Goal: Task Accomplishment & Management: Manage account settings

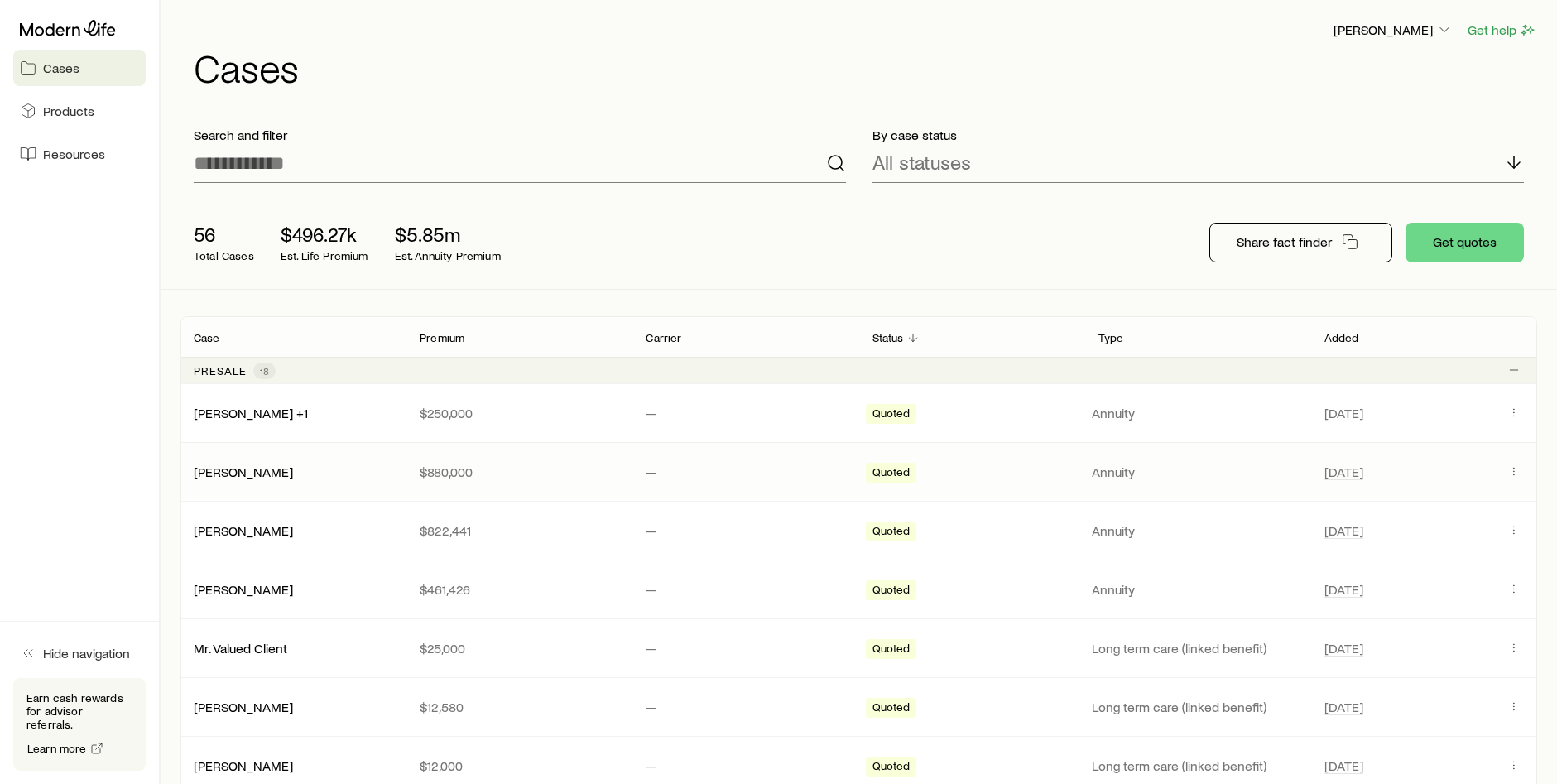
scroll to position [83, 0]
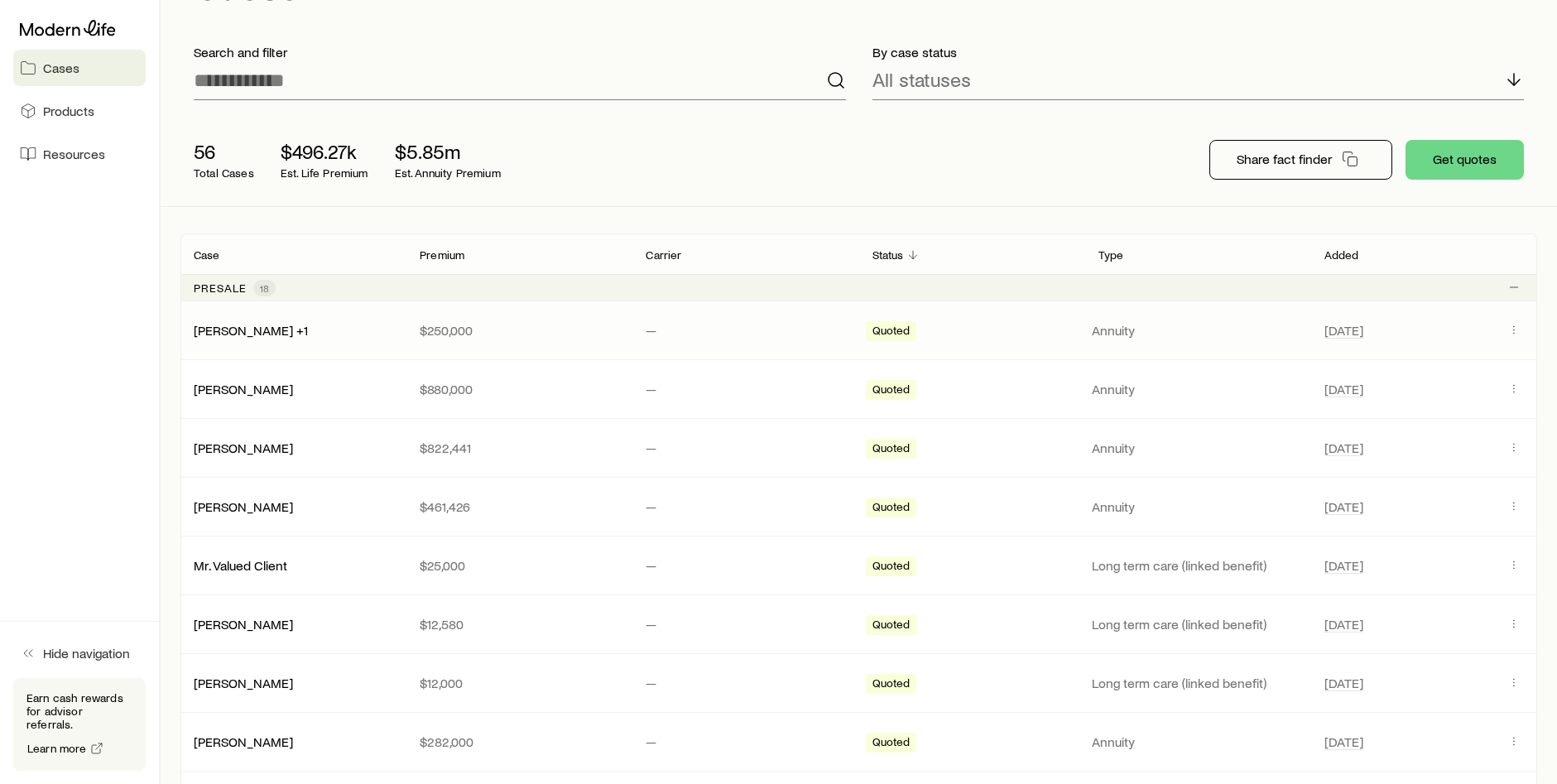
click at [1094, 329] on p "Annuity" at bounding box center [1198, 330] width 213 height 16
click at [461, 335] on p "$250,000" at bounding box center [519, 330] width 200 height 16
click at [246, 329] on link "[PERSON_NAME] +1" at bounding box center [252, 329] width 114 height 15
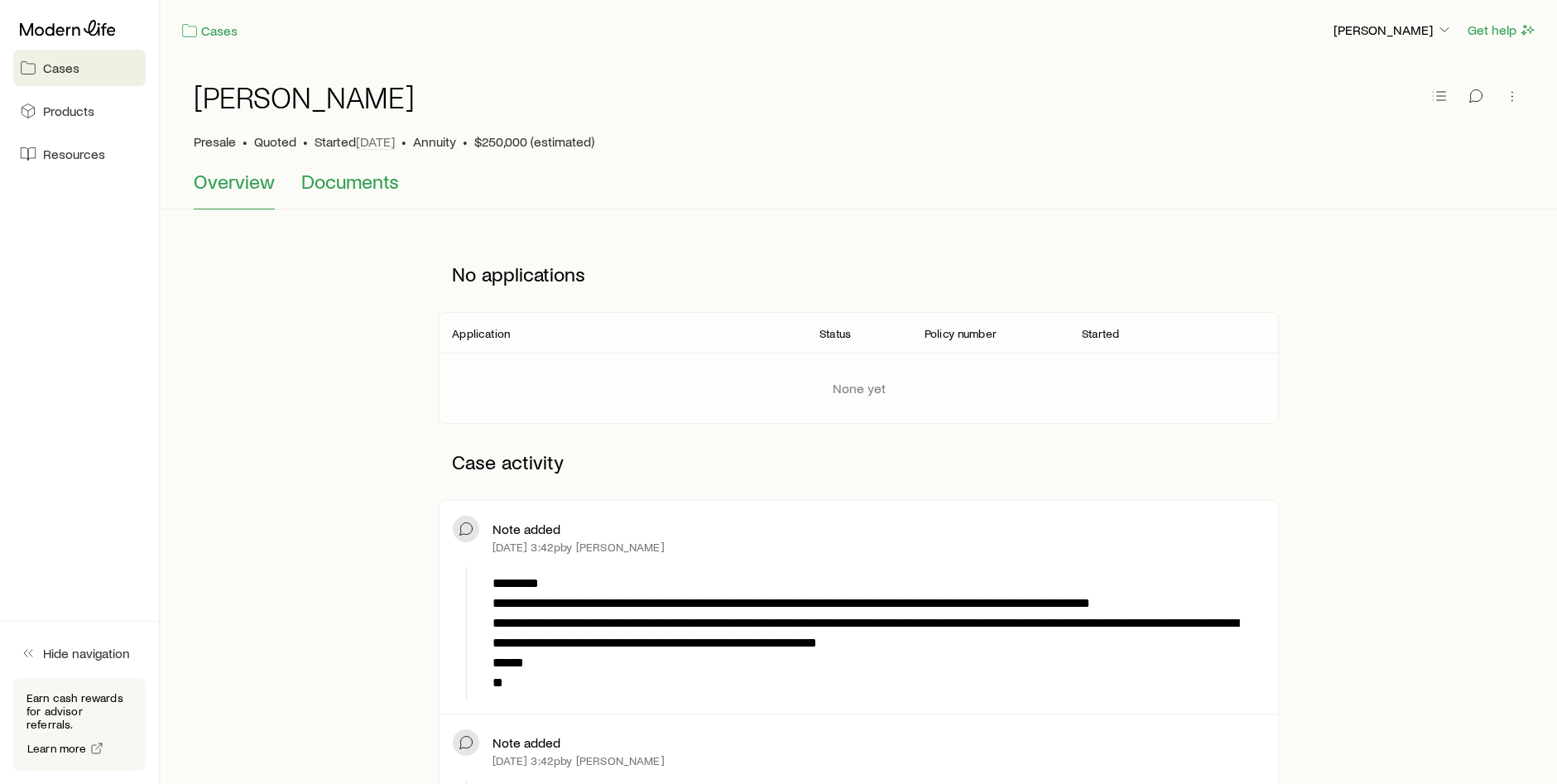
click at [359, 183] on span "Documents" at bounding box center [349, 181] width 97 height 23
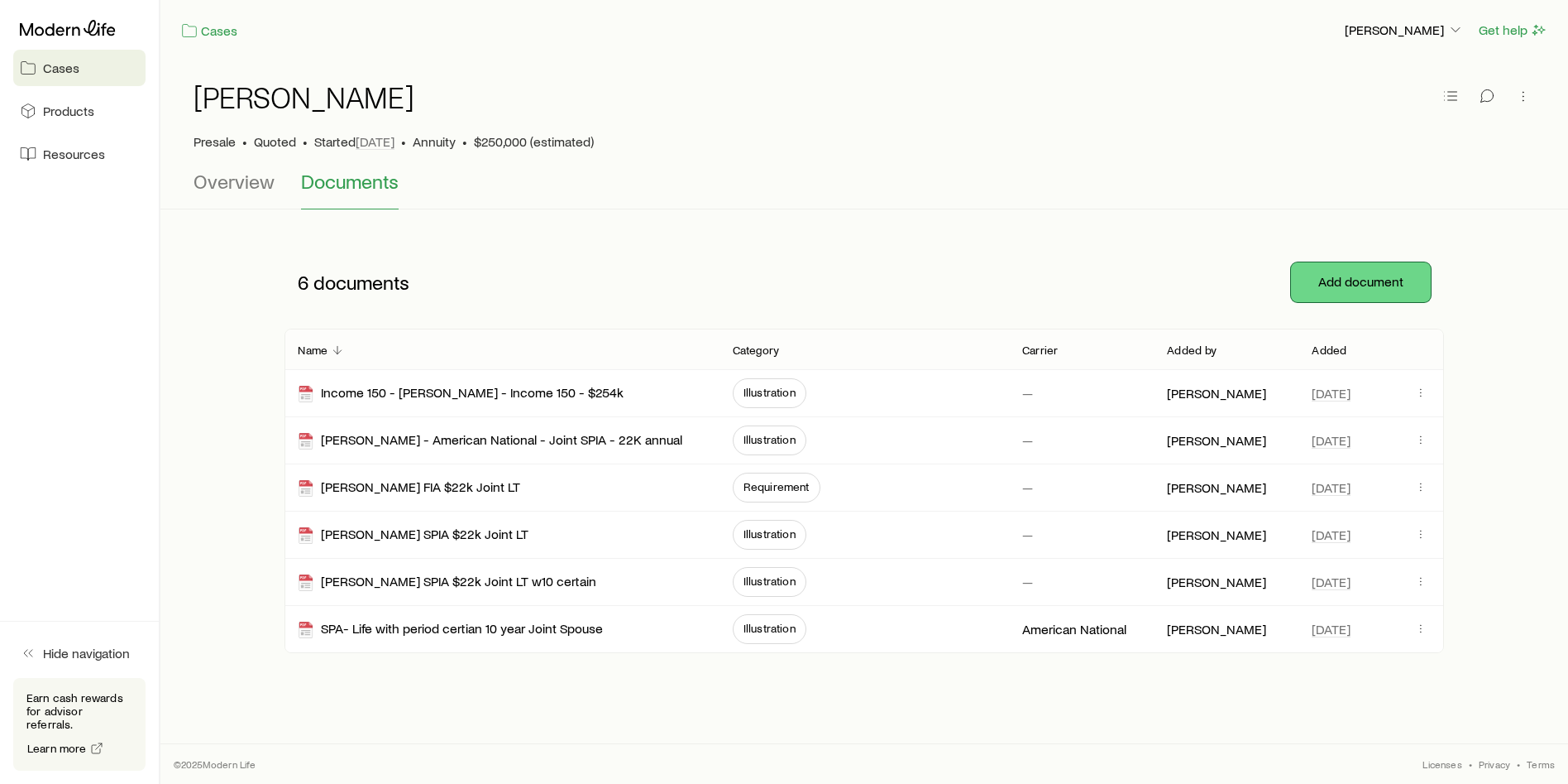
click at [1374, 287] on button "Add document" at bounding box center [1360, 282] width 140 height 40
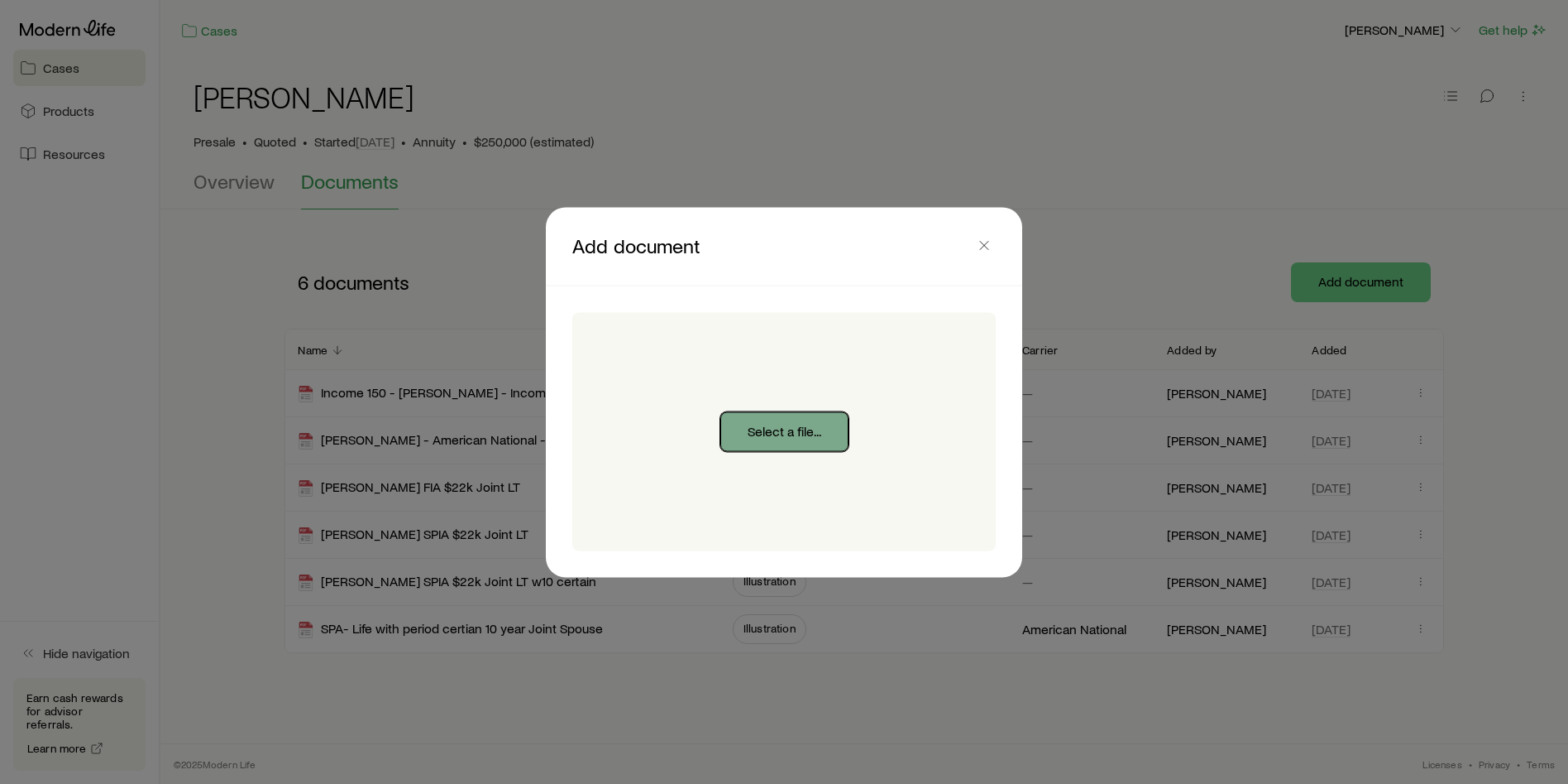
click at [772, 434] on button "Select a file..." at bounding box center [784, 430] width 128 height 40
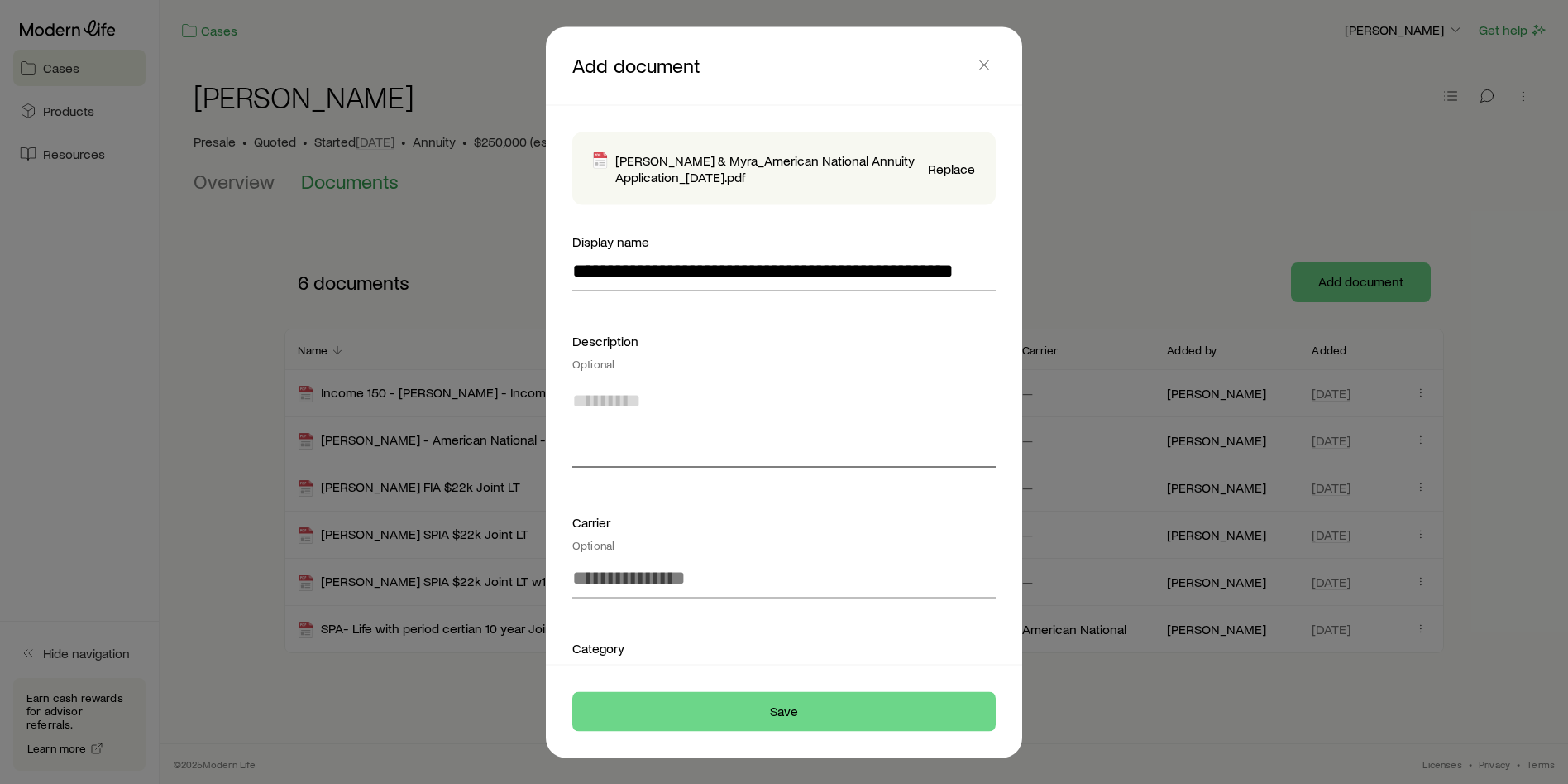
click at [638, 378] on textarea at bounding box center [784, 421] width 423 height 91
type textarea "*"
type textarea "**********"
click at [595, 551] on div "Optional" at bounding box center [784, 545] width 423 height 14
click at [624, 570] on input at bounding box center [784, 577] width 423 height 40
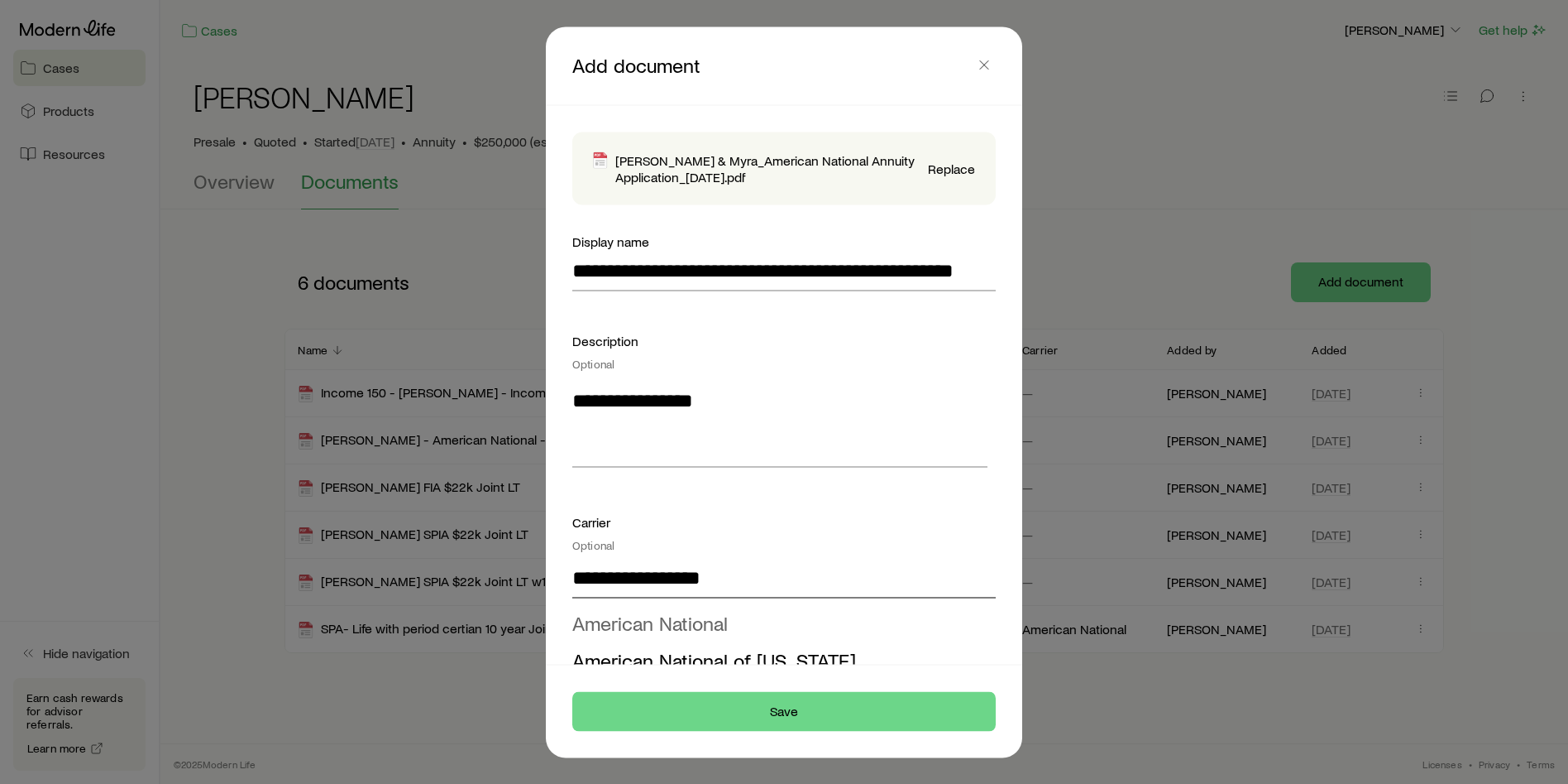
type input "**********"
click at [644, 614] on span "American National" at bounding box center [650, 621] width 155 height 24
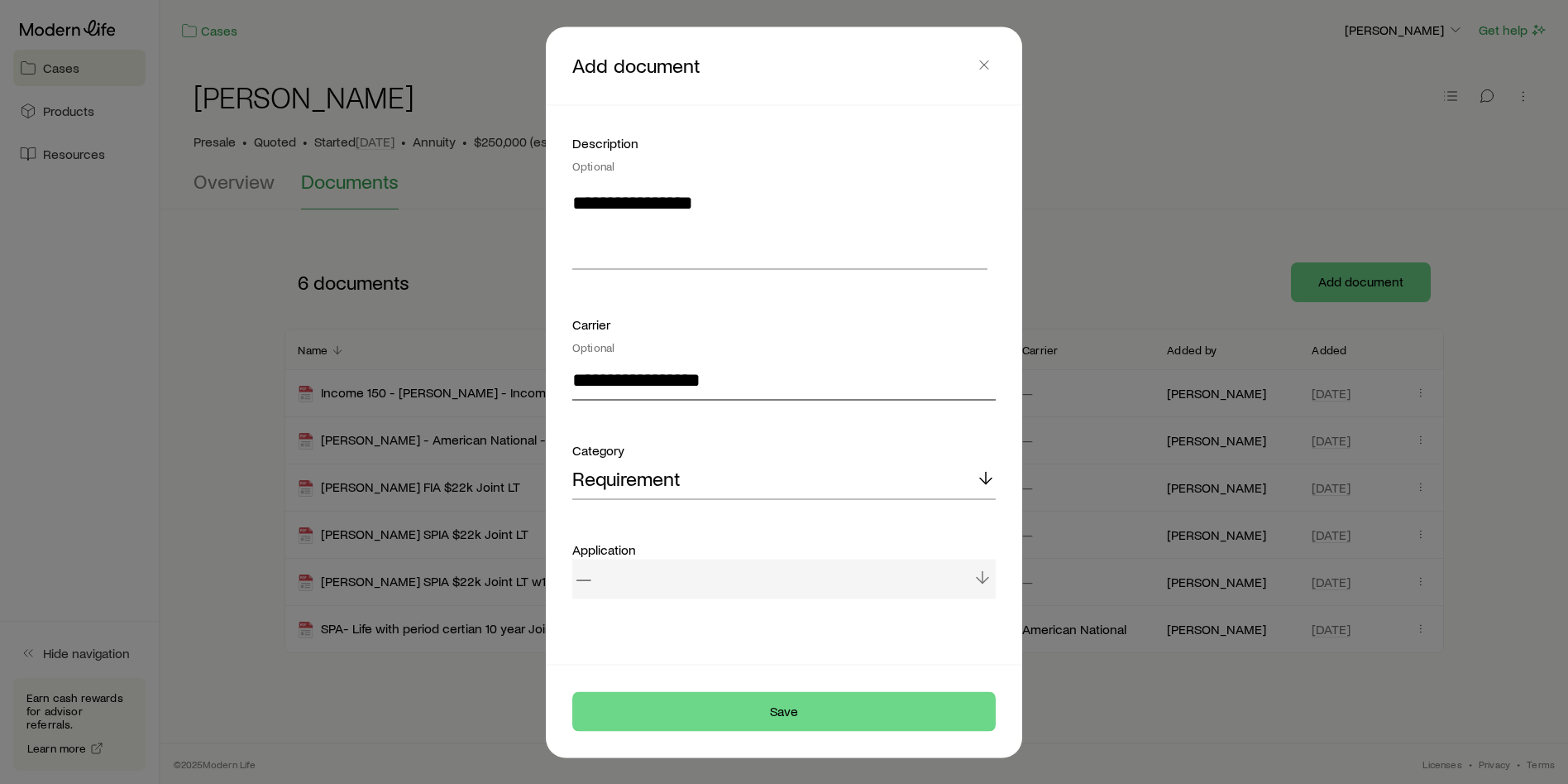
scroll to position [199, 0]
click at [748, 473] on div "Requirement" at bounding box center [784, 477] width 423 height 40
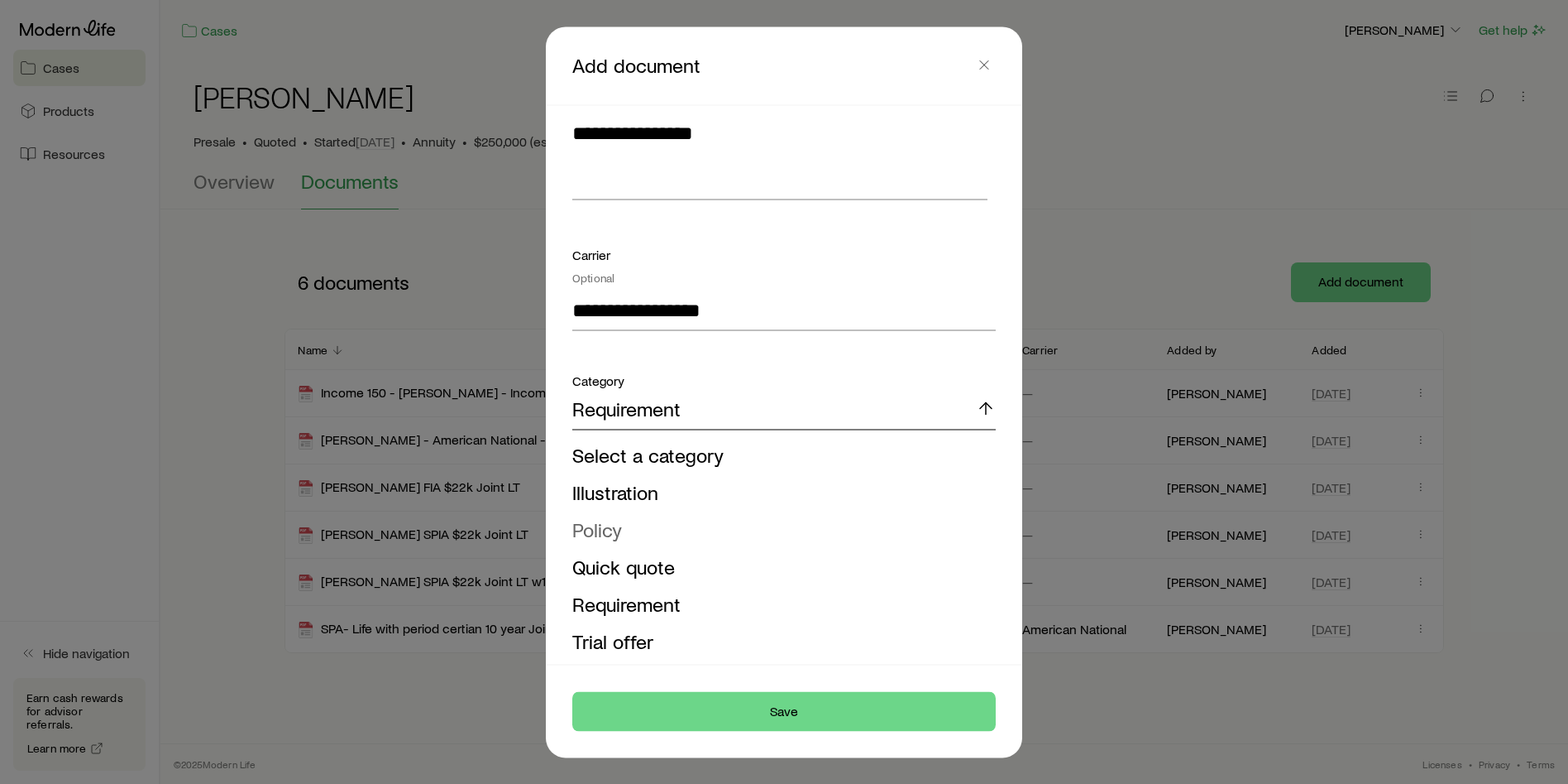
scroll to position [435, 0]
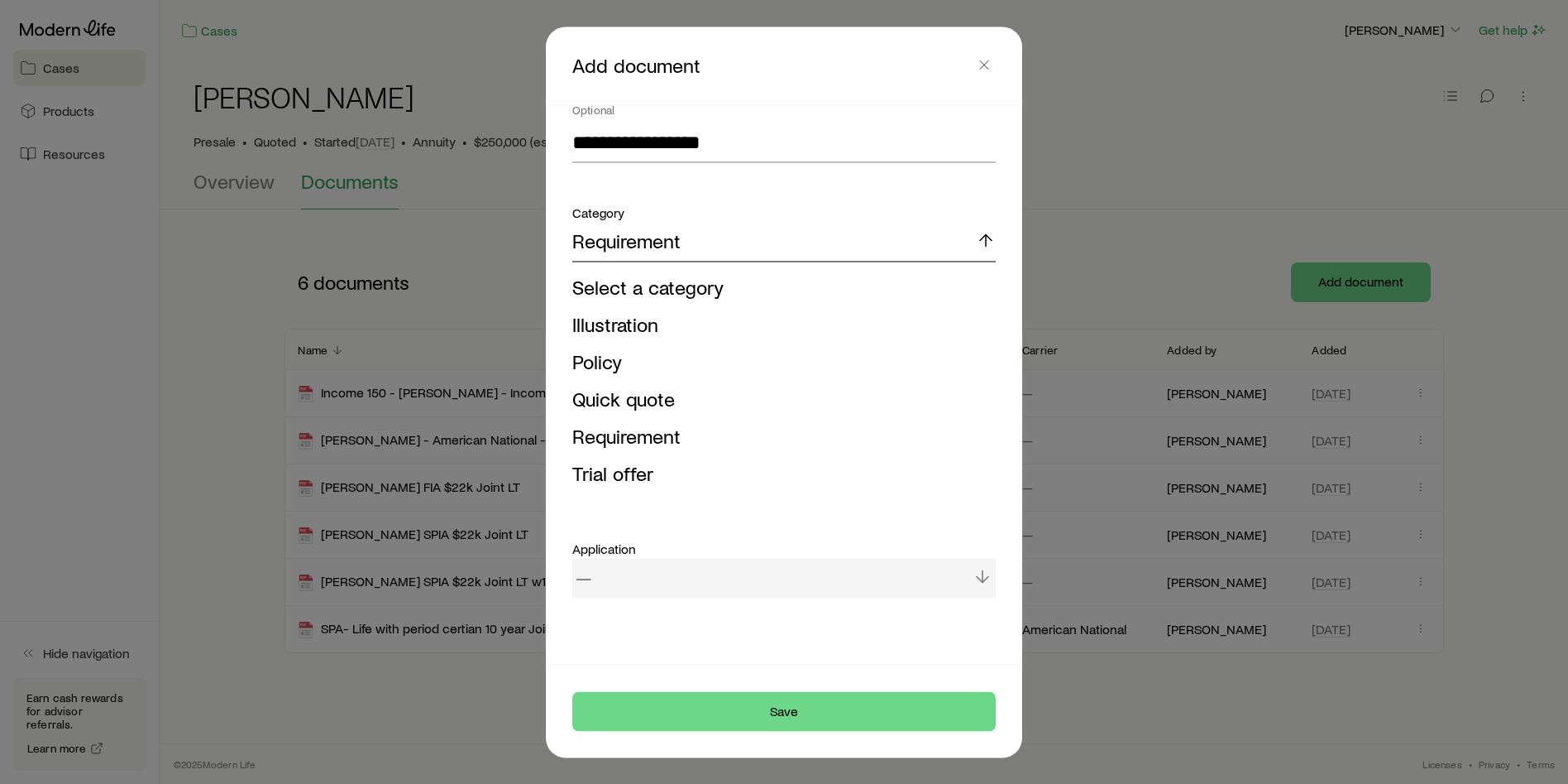
click at [822, 252] on div "Requirement" at bounding box center [784, 241] width 423 height 40
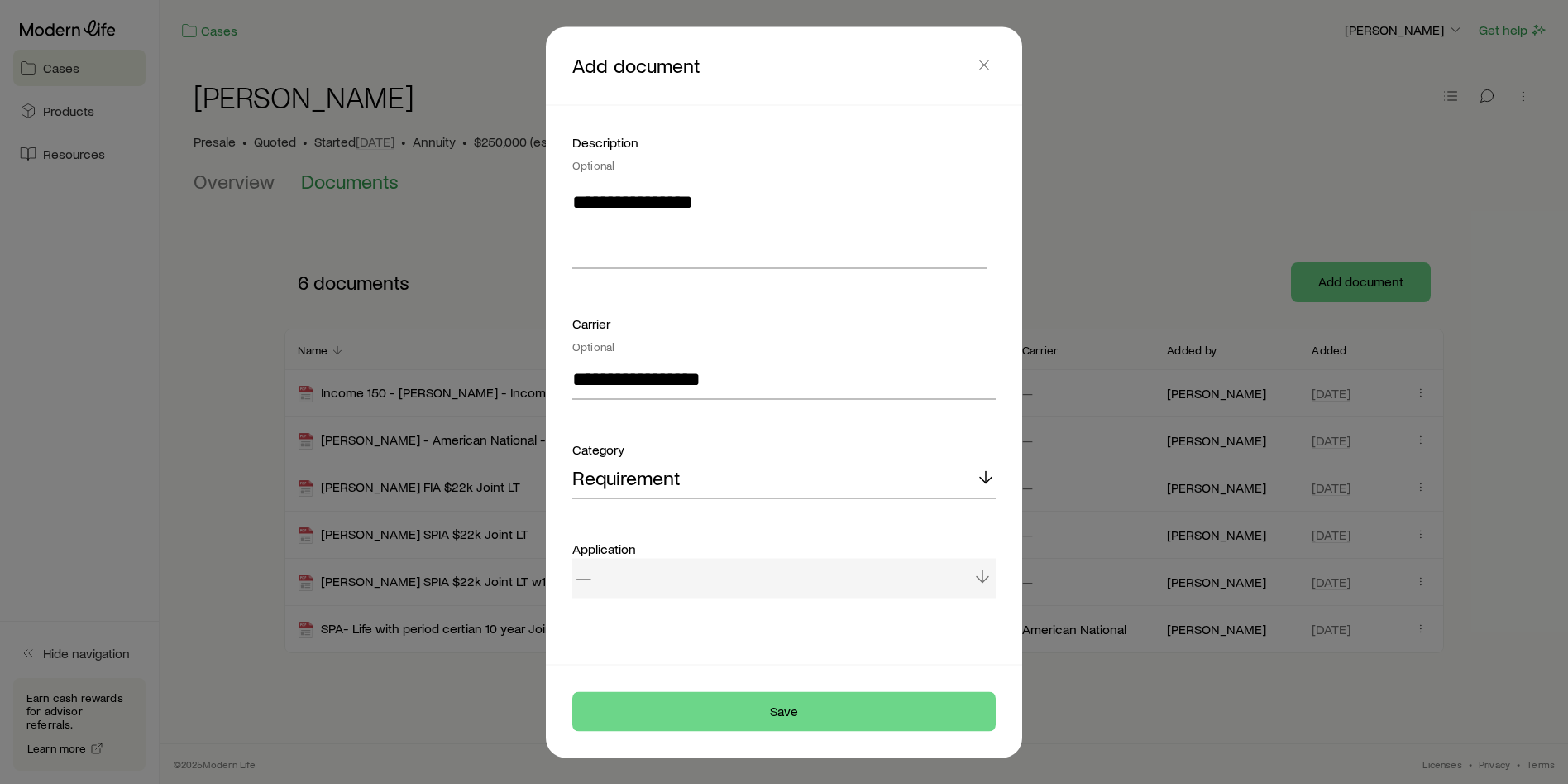
click at [678, 574] on div "—" at bounding box center [784, 577] width 423 height 40
click at [958, 574] on div "—" at bounding box center [784, 577] width 423 height 40
click at [672, 576] on div "—" at bounding box center [784, 577] width 423 height 40
click at [766, 706] on button "Save" at bounding box center [784, 710] width 423 height 40
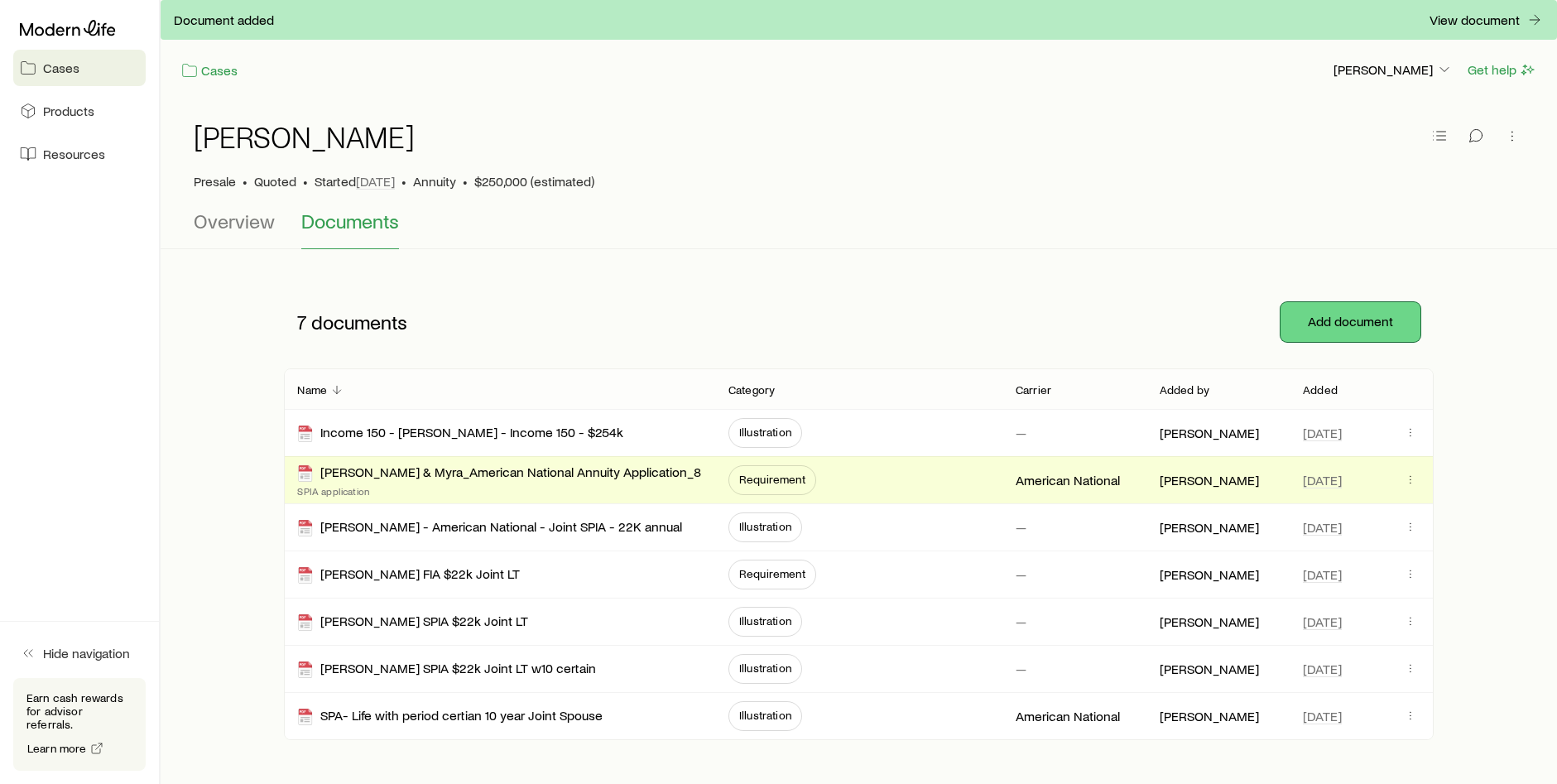
click at [1358, 317] on button "Add document" at bounding box center [1350, 321] width 140 height 40
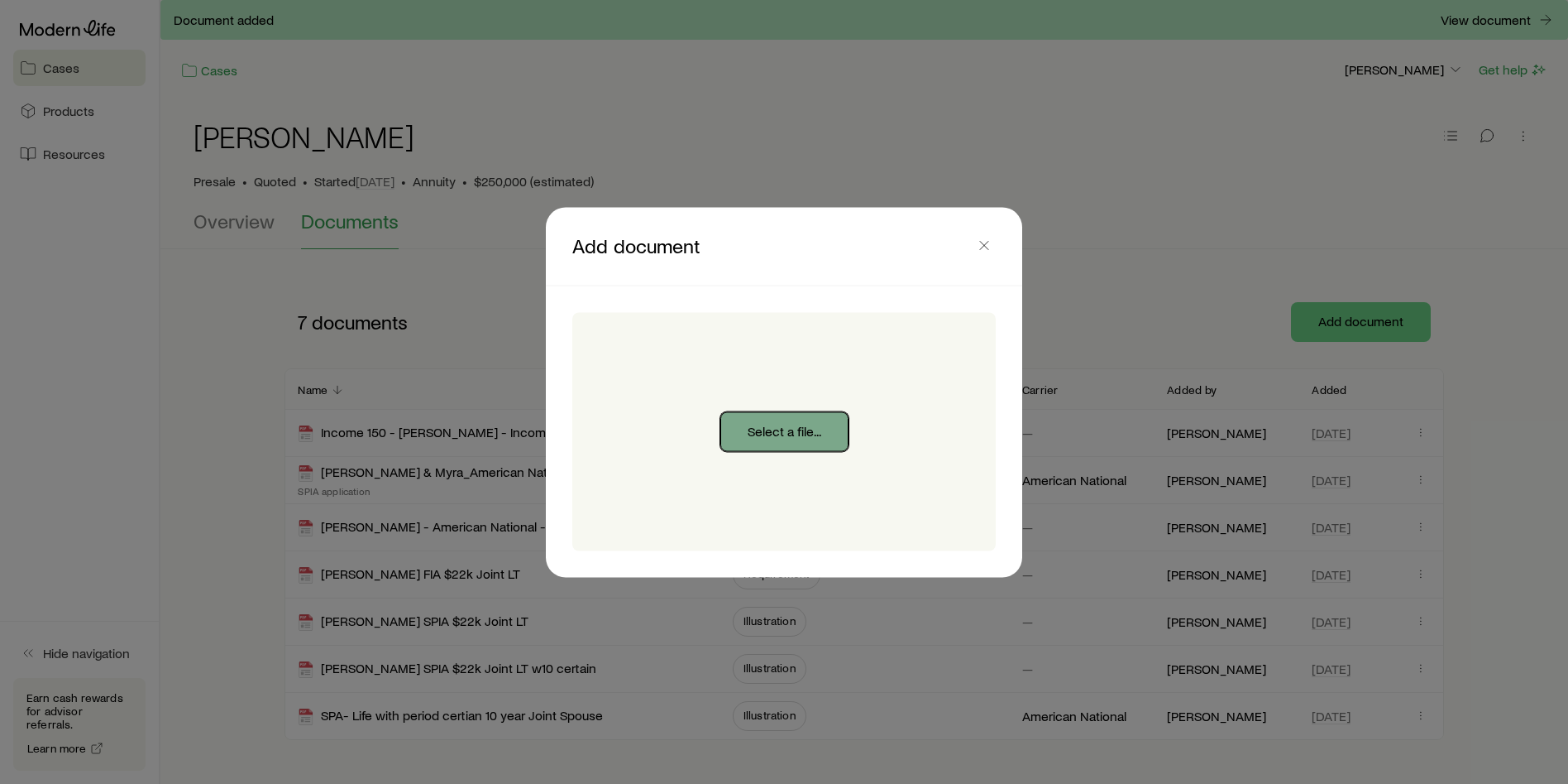
click at [765, 434] on button "Select a file..." at bounding box center [784, 430] width 128 height 40
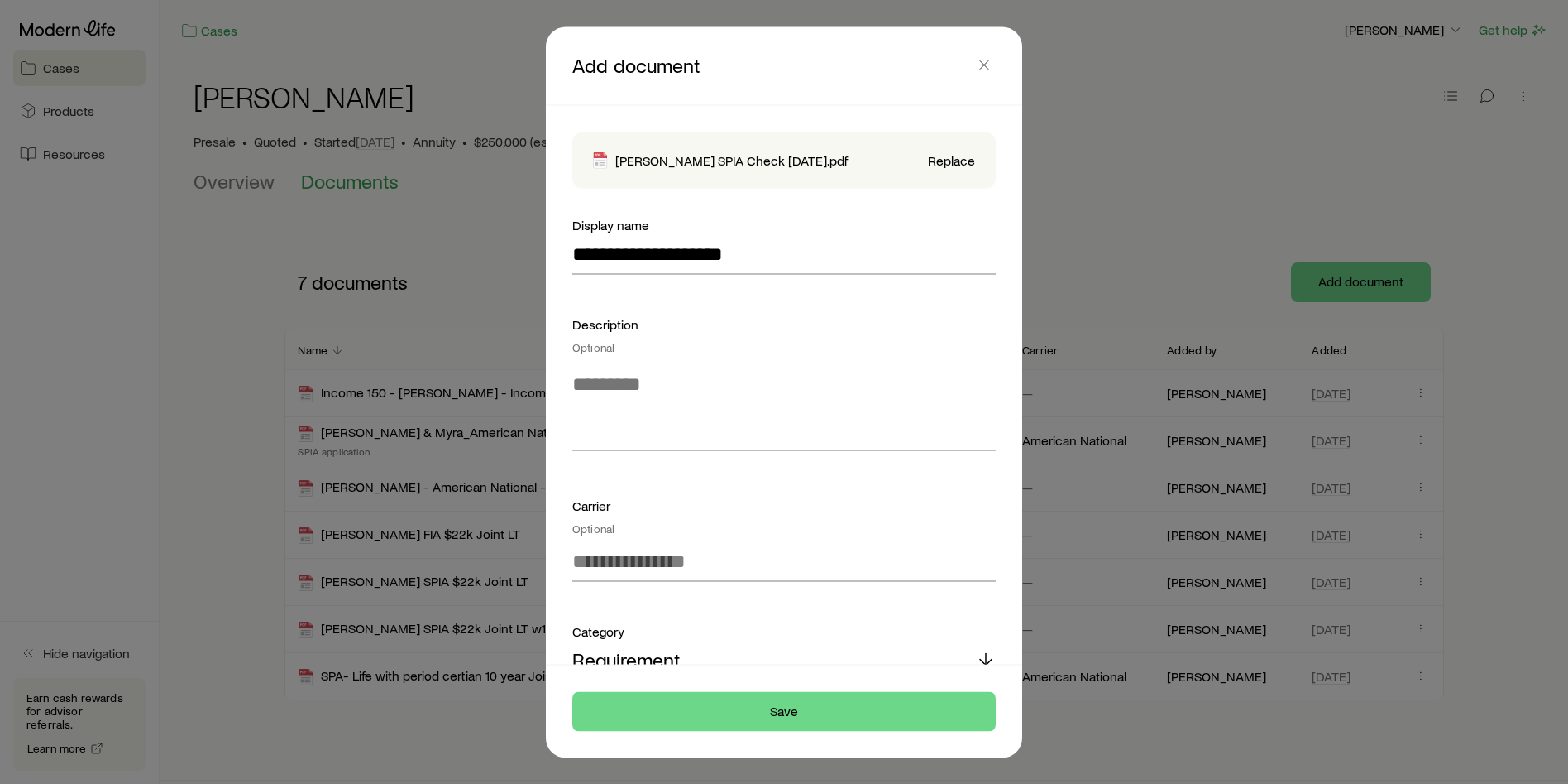
click at [679, 353] on div "Description Optional" at bounding box center [784, 384] width 423 height 142
click at [674, 387] on textarea at bounding box center [784, 405] width 423 height 91
type textarea "**********"
click at [693, 567] on input at bounding box center [784, 560] width 423 height 40
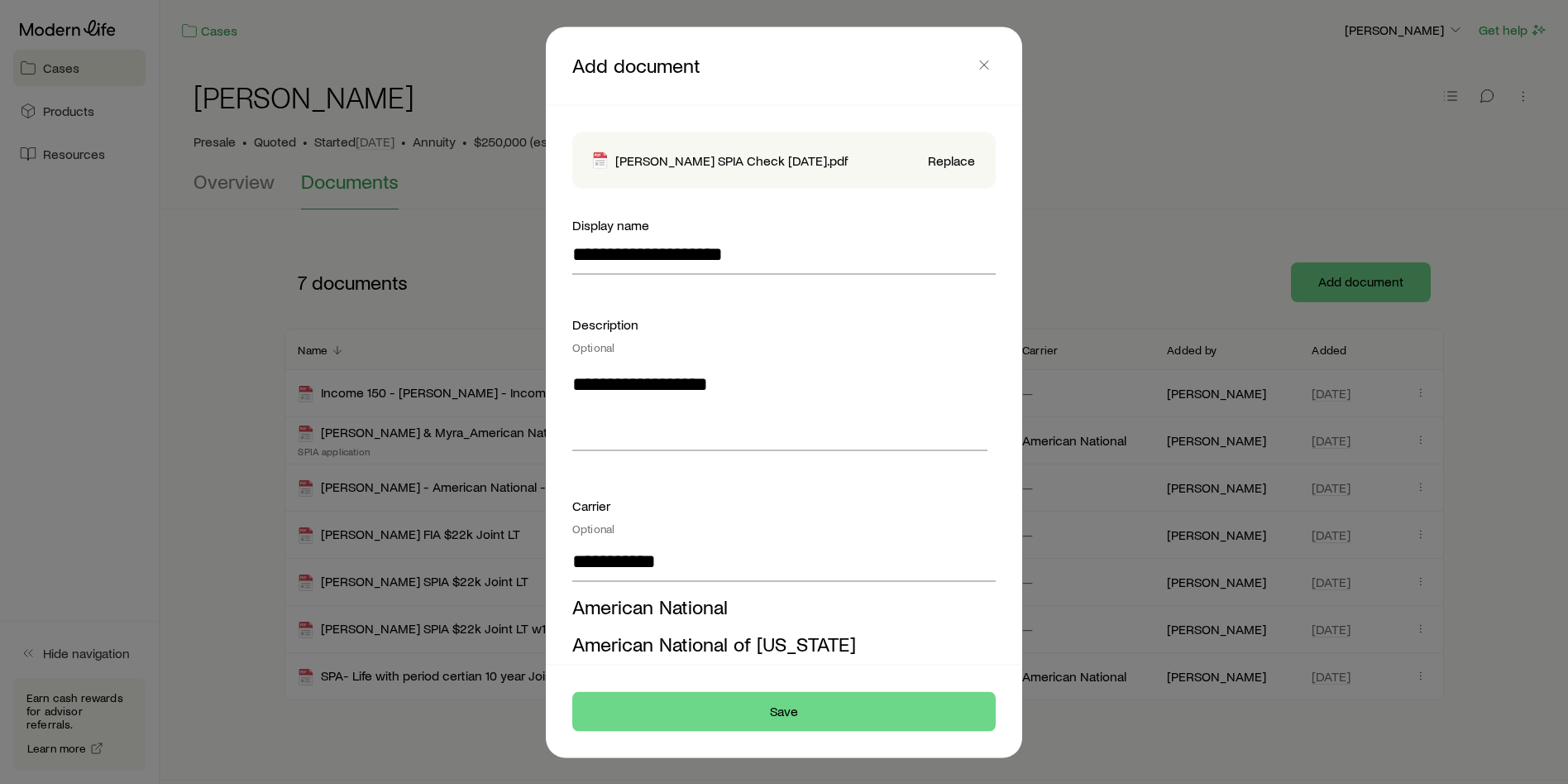
click at [683, 598] on span "American National" at bounding box center [650, 605] width 155 height 24
type input "**********"
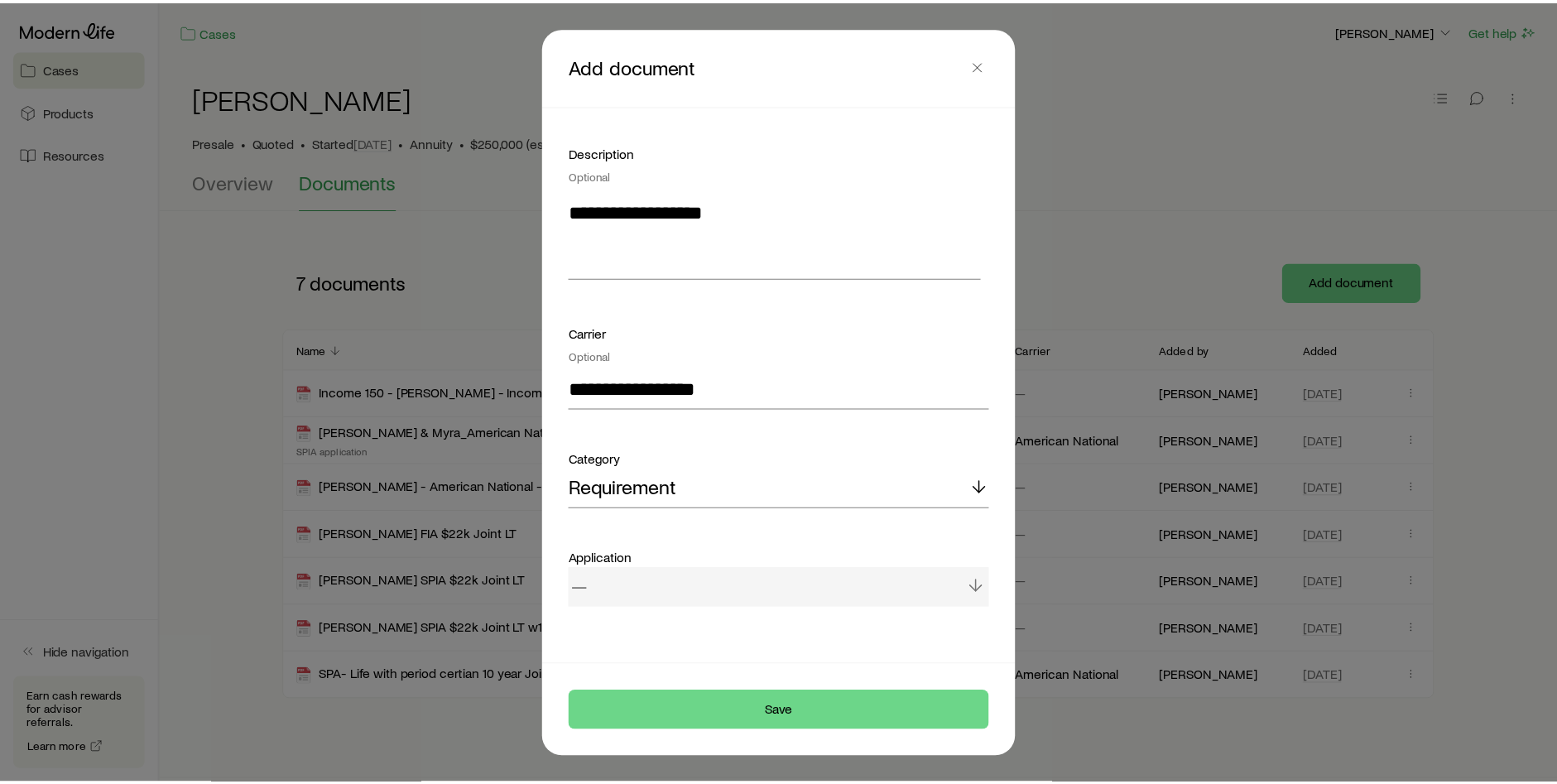
scroll to position [182, 0]
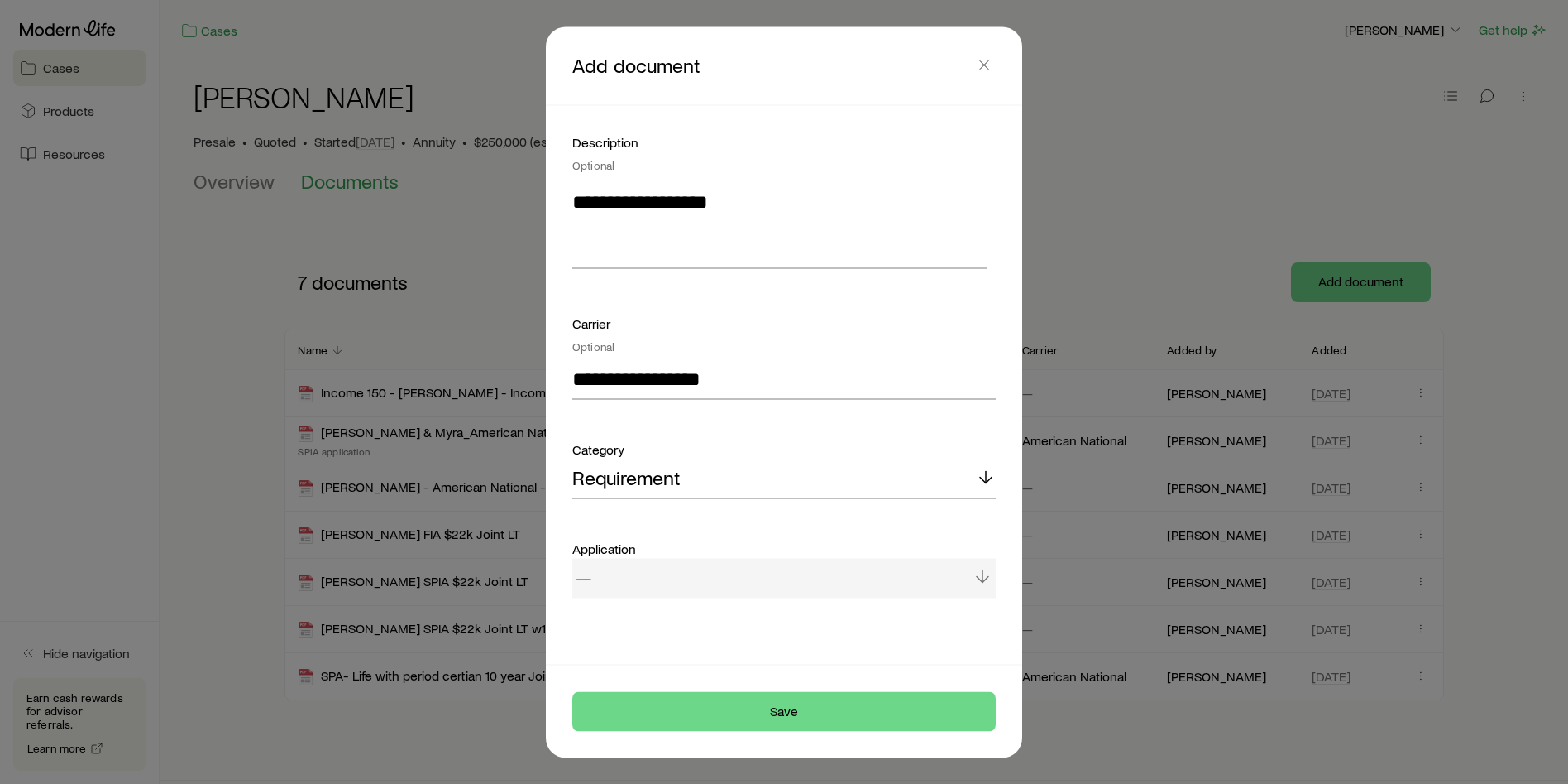
click at [675, 574] on div "—" at bounding box center [784, 577] width 423 height 40
click at [759, 488] on div "Requirement" at bounding box center [784, 477] width 423 height 40
click at [759, 487] on div "Requirement" at bounding box center [784, 477] width 423 height 40
click at [768, 708] on button "Save" at bounding box center [784, 710] width 423 height 40
